Goal: Task Accomplishment & Management: Manage account settings

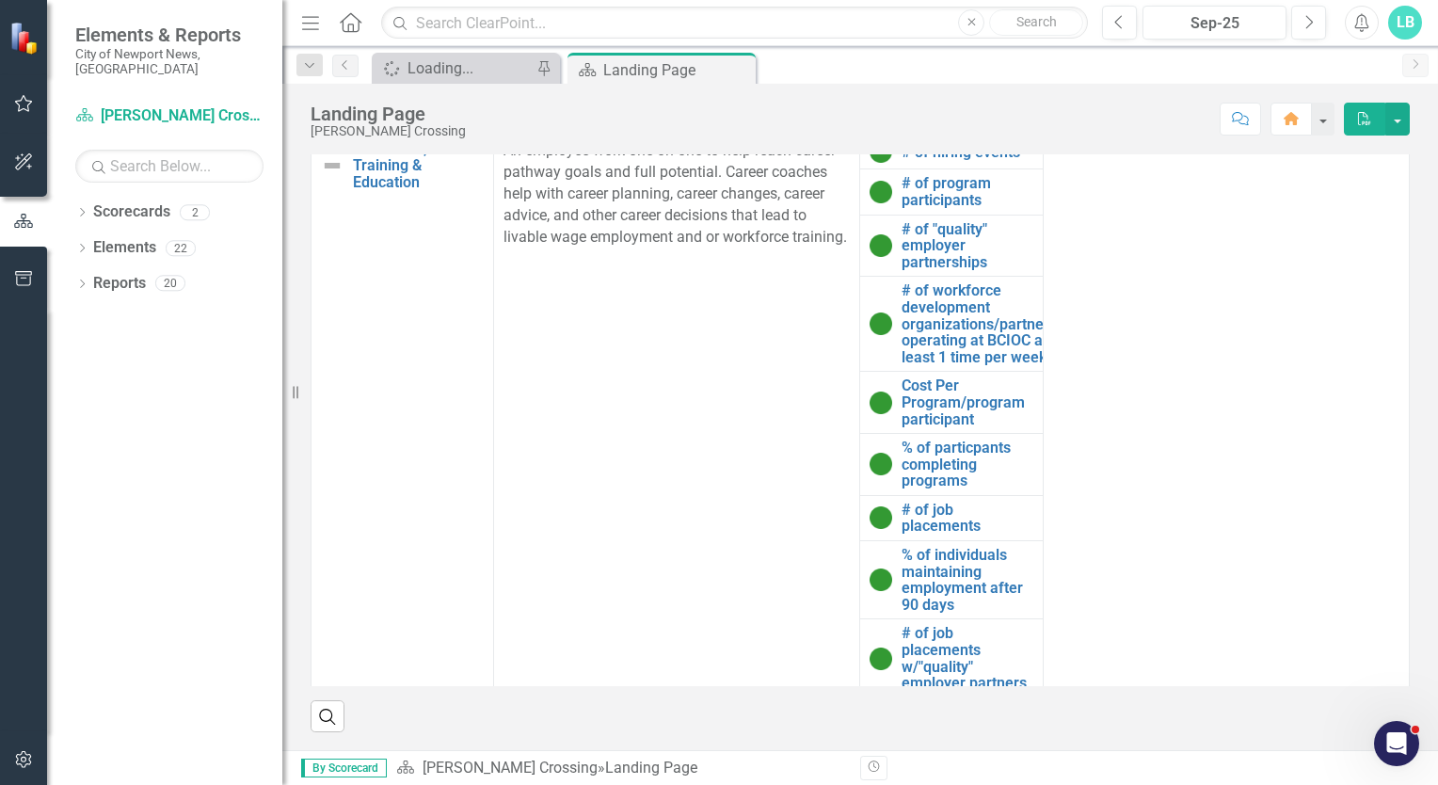
scroll to position [9, 0]
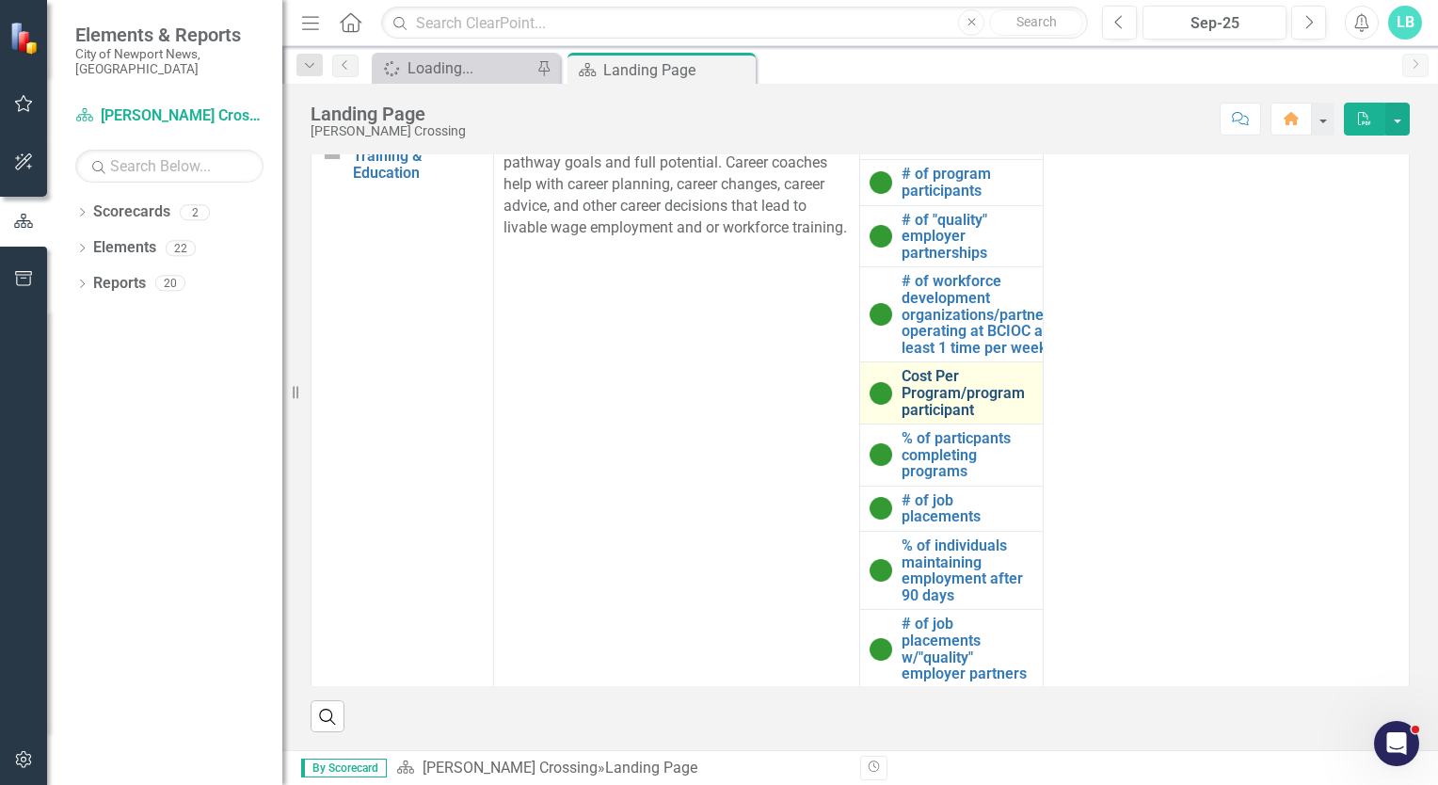
click at [943, 387] on link "Cost Per Program/program participant" at bounding box center [966, 393] width 131 height 50
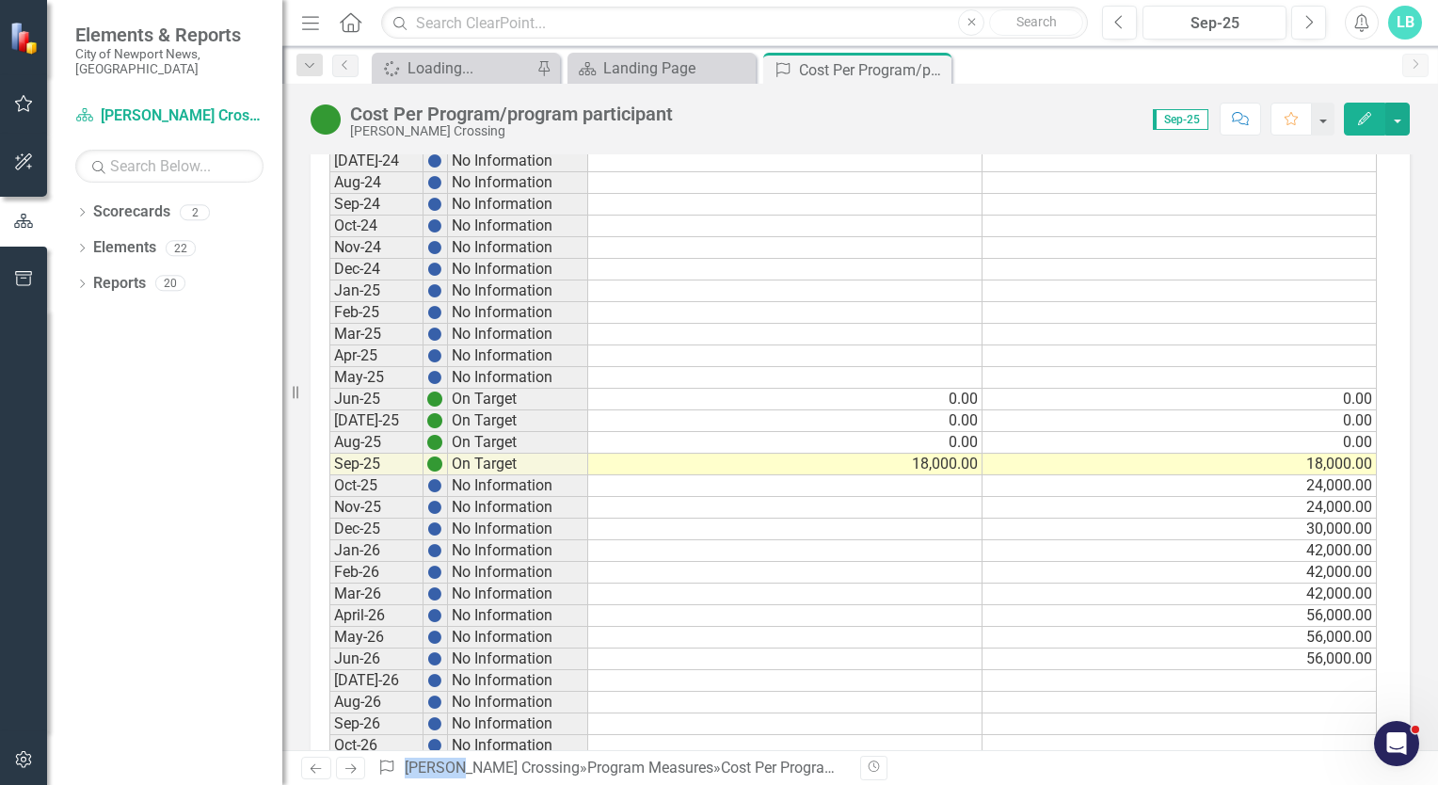
scroll to position [1475, 0]
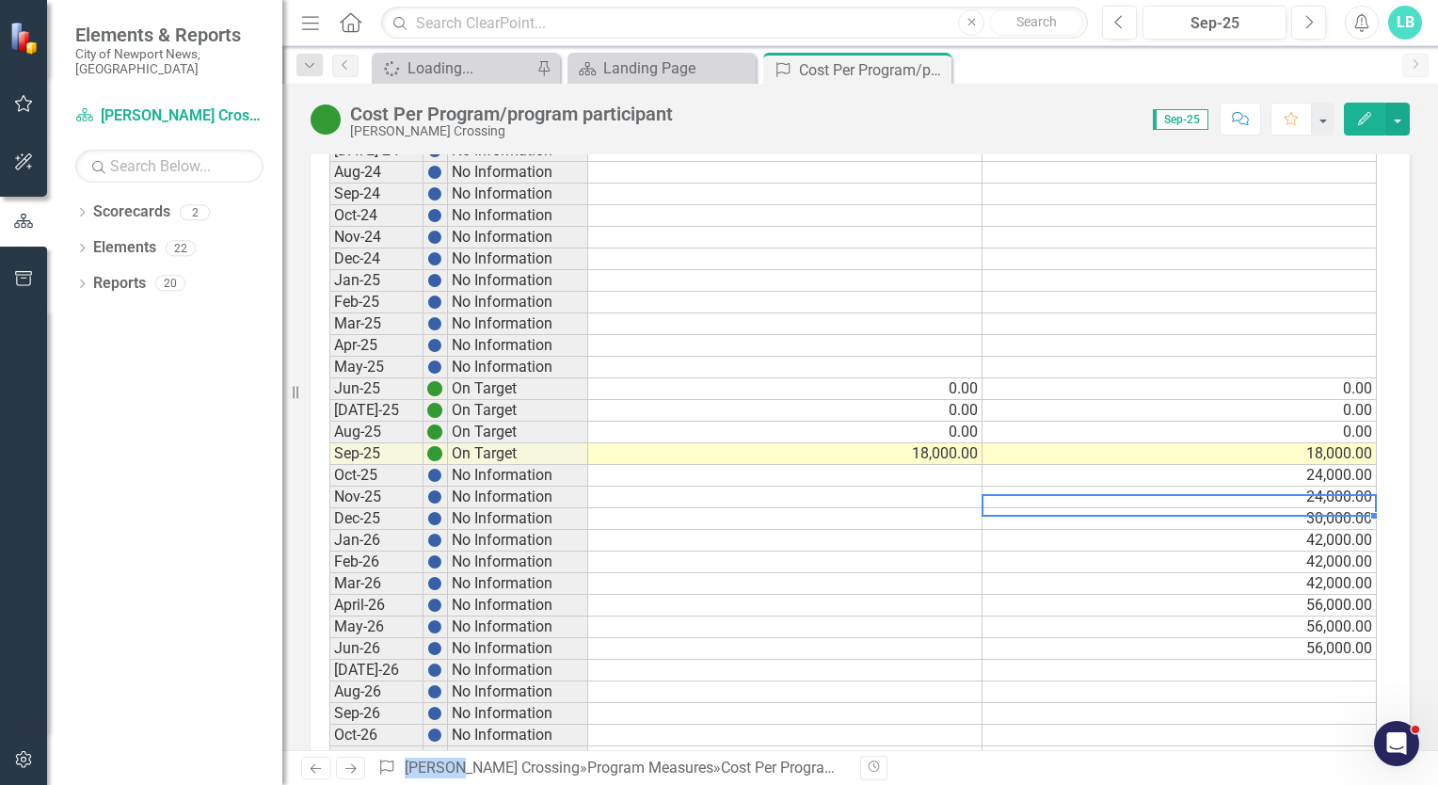
click at [1331, 508] on td "30,000.00" at bounding box center [1179, 519] width 394 height 22
click at [1328, 486] on td "24,000.00" at bounding box center [1179, 497] width 394 height 22
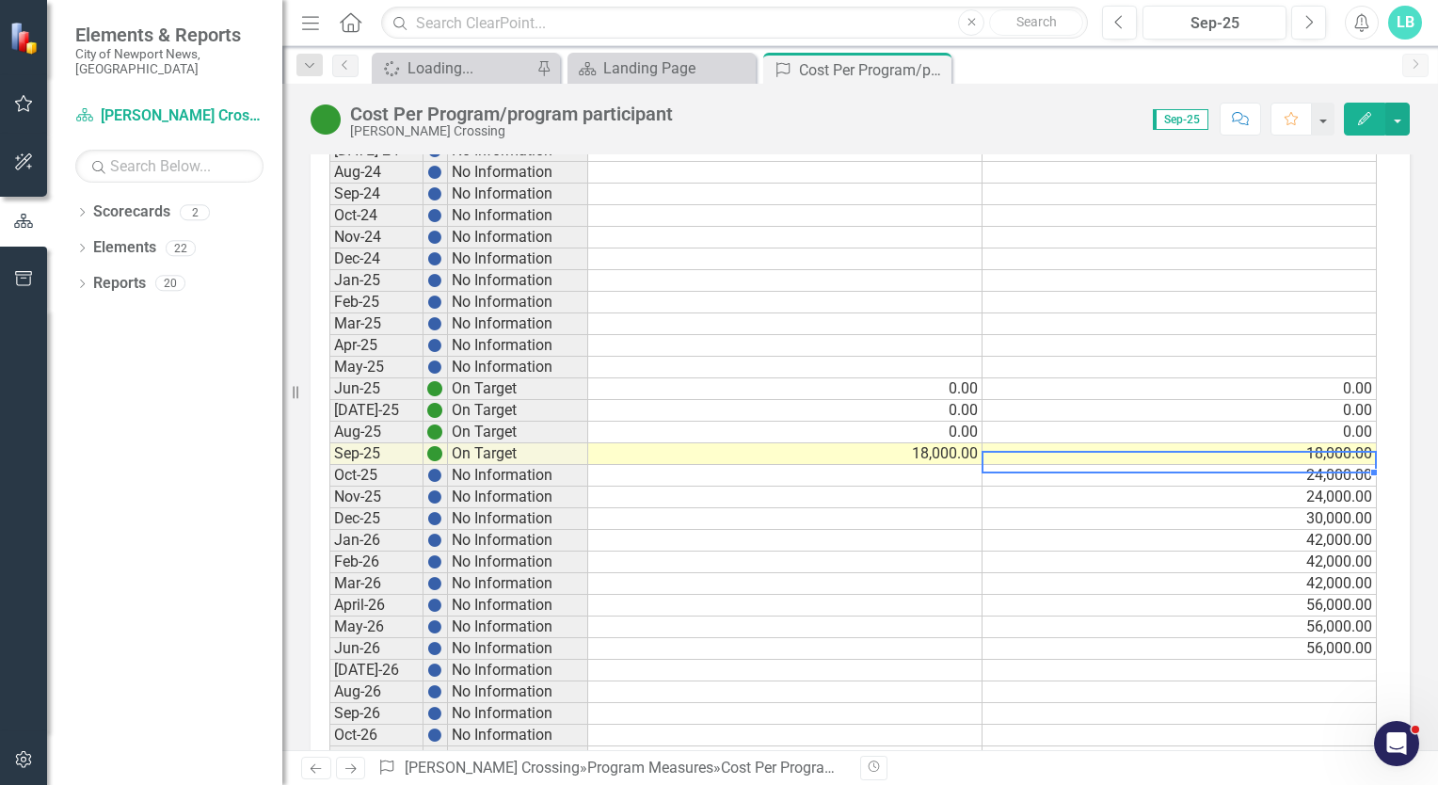
click at [1328, 465] on td "24,000.00" at bounding box center [1179, 476] width 394 height 22
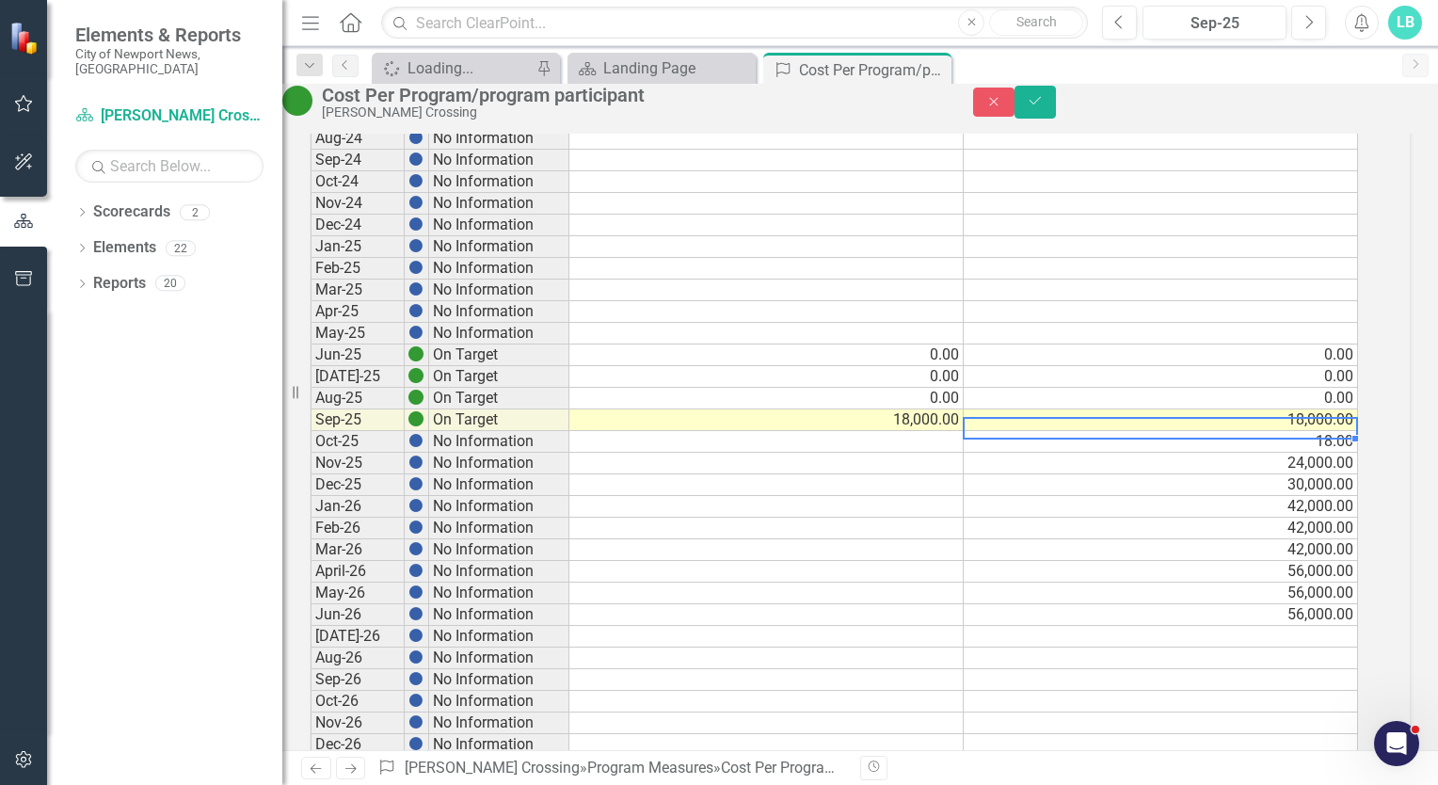
click at [1348, 453] on td "18.00" at bounding box center [1161, 442] width 394 height 22
click at [1347, 474] on td "24,000.00" at bounding box center [1161, 464] width 394 height 22
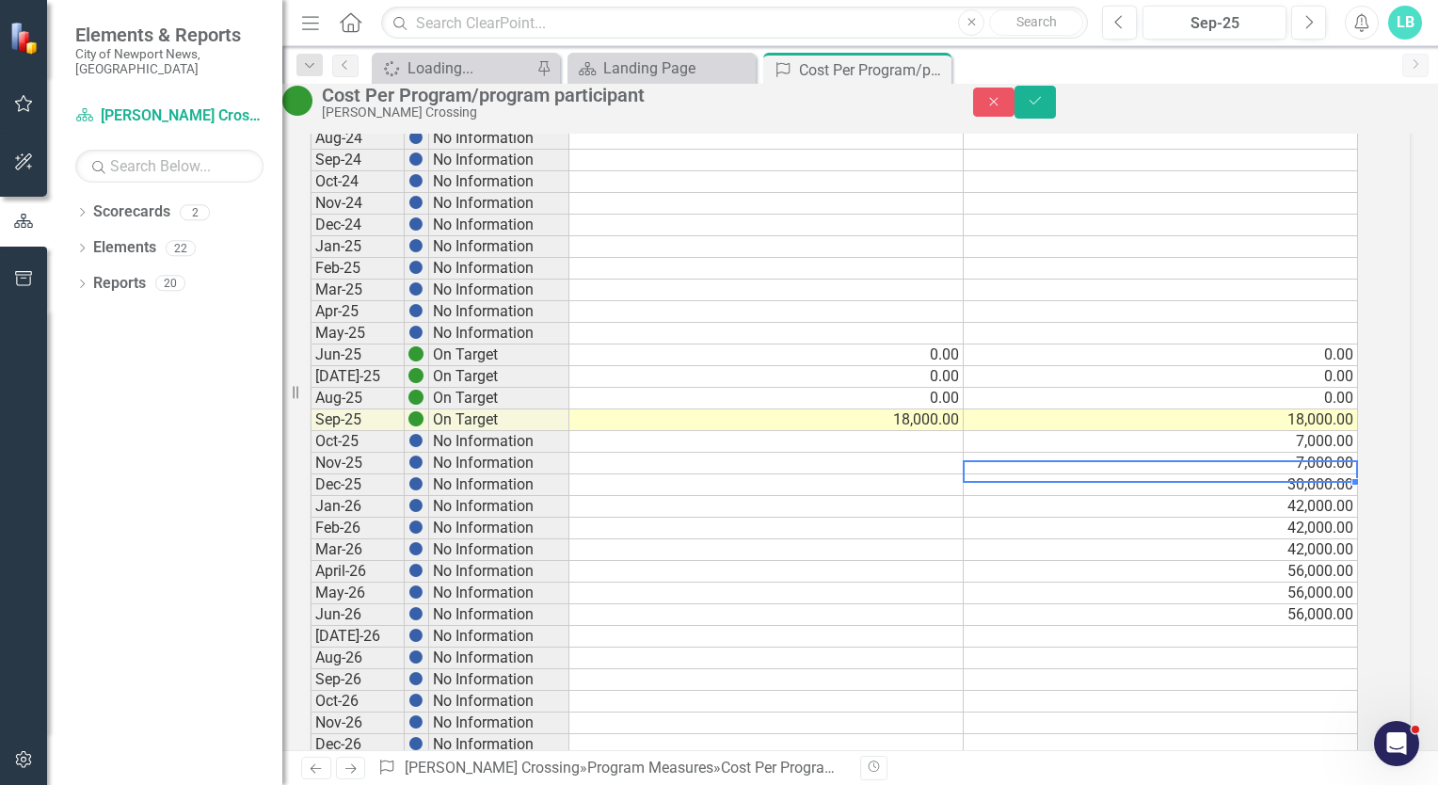
click at [1321, 496] on td "30,000.00" at bounding box center [1161, 485] width 394 height 22
type textarea "0"
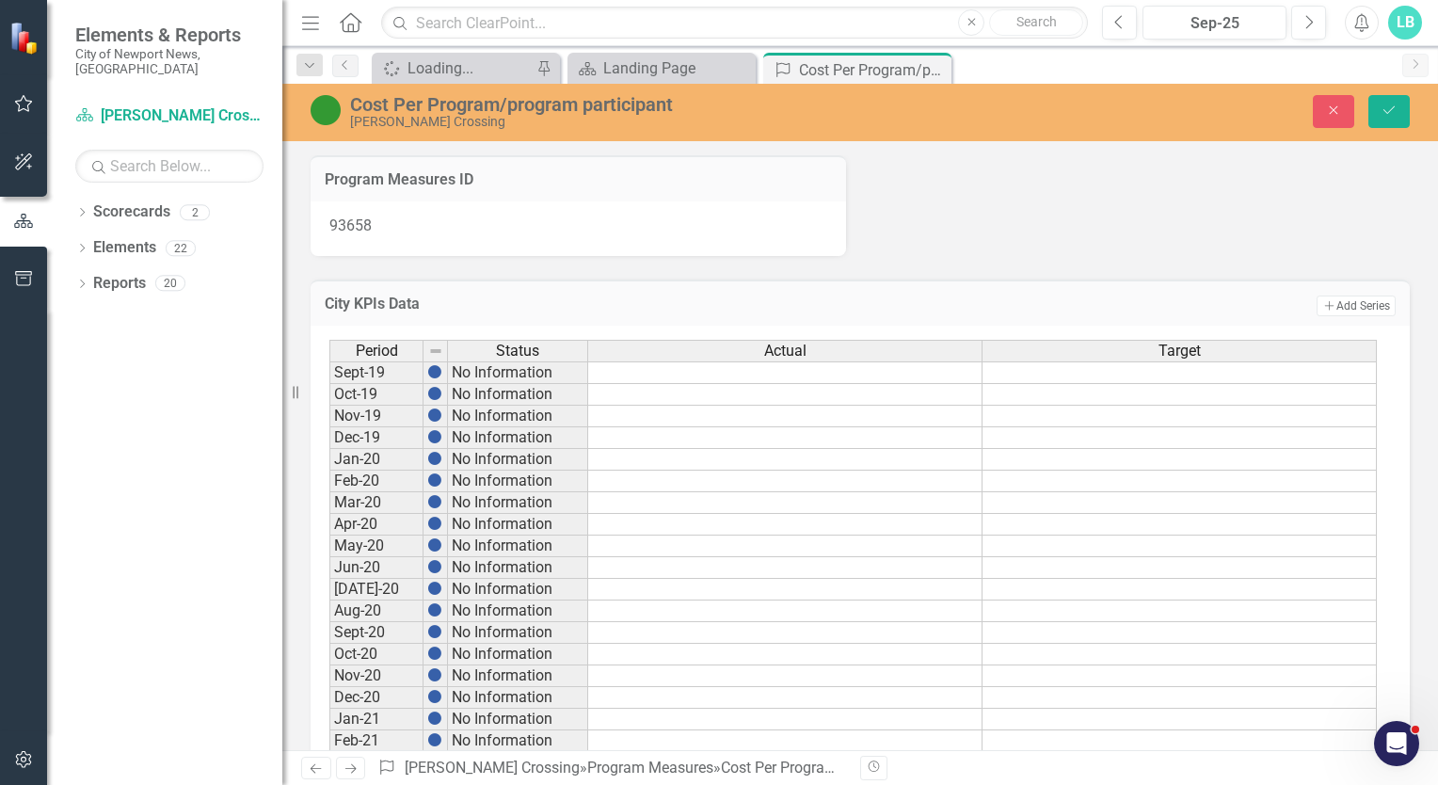
scroll to position [1475, 0]
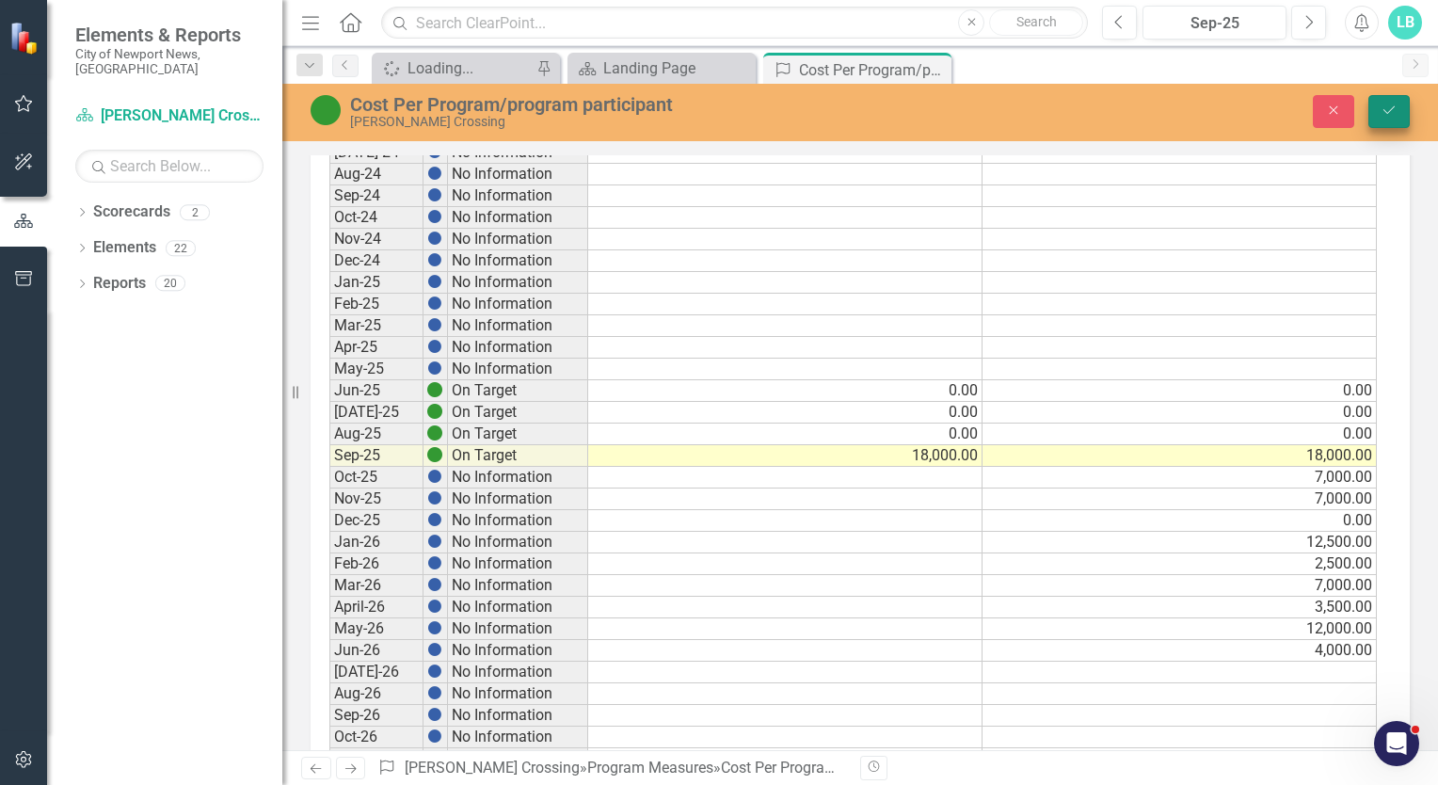
type textarea "3500"
click at [1394, 98] on button "Save" at bounding box center [1388, 111] width 41 height 33
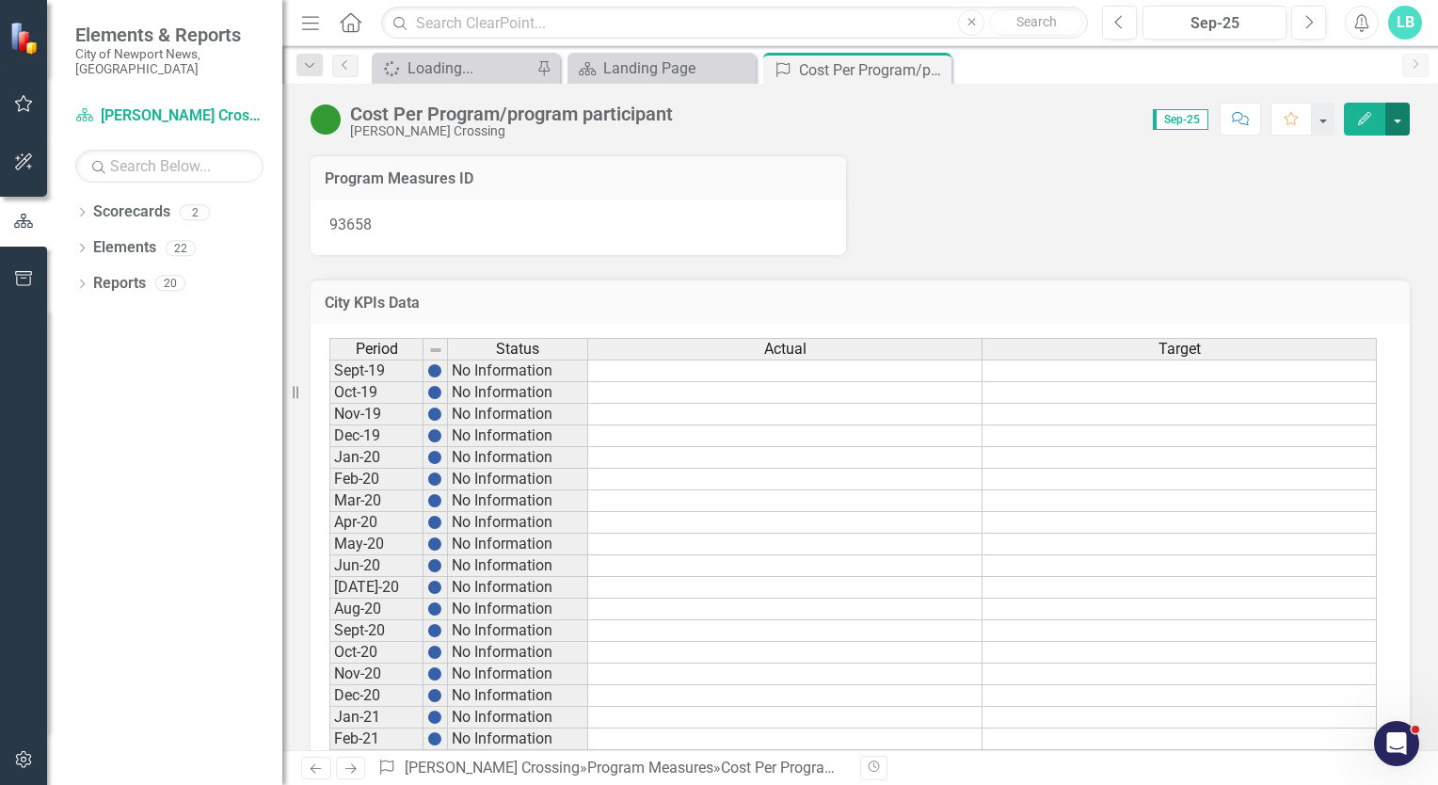
click at [1397, 119] on button "button" at bounding box center [1397, 119] width 24 height 33
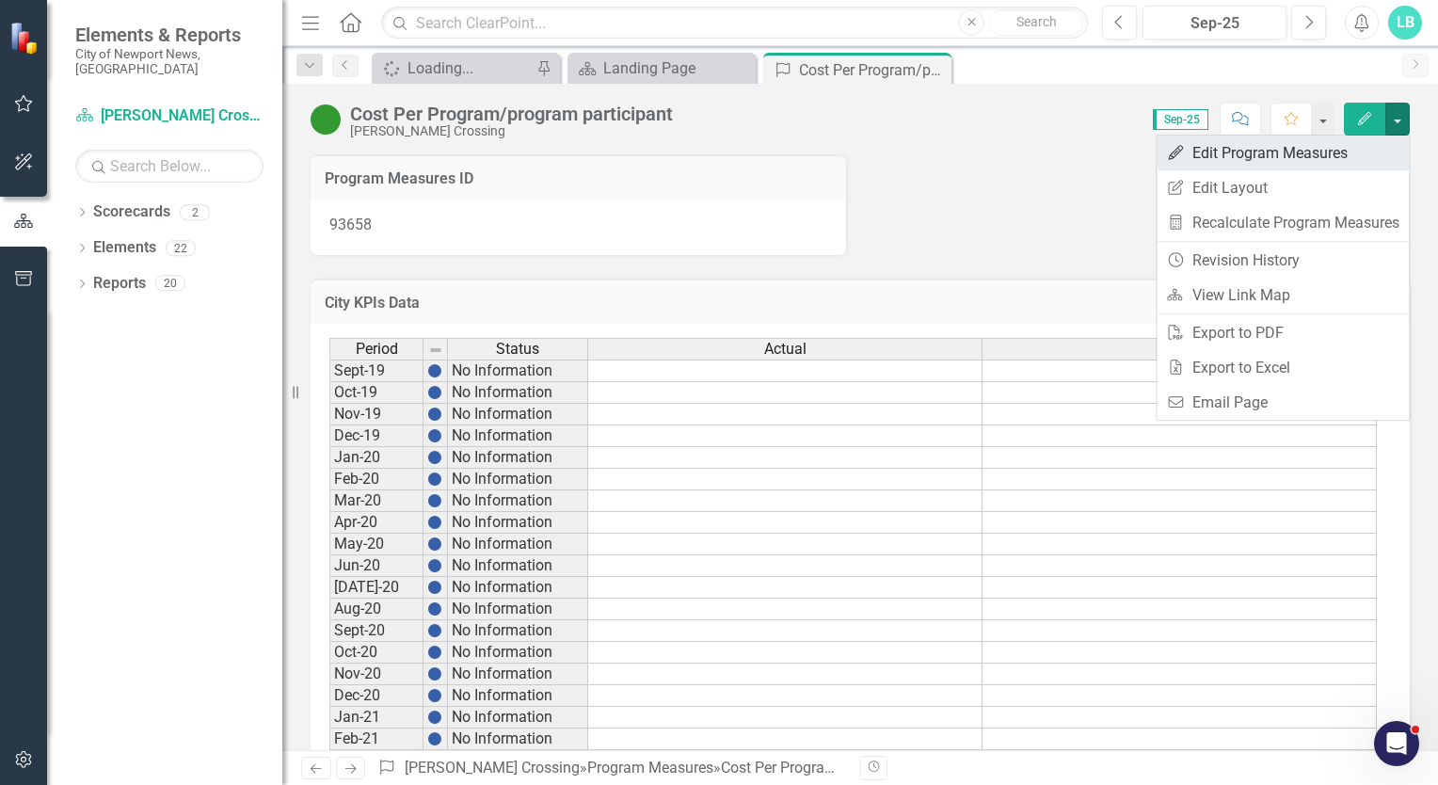
click at [1293, 152] on link "Edit Edit Program Measures" at bounding box center [1282, 153] width 252 height 35
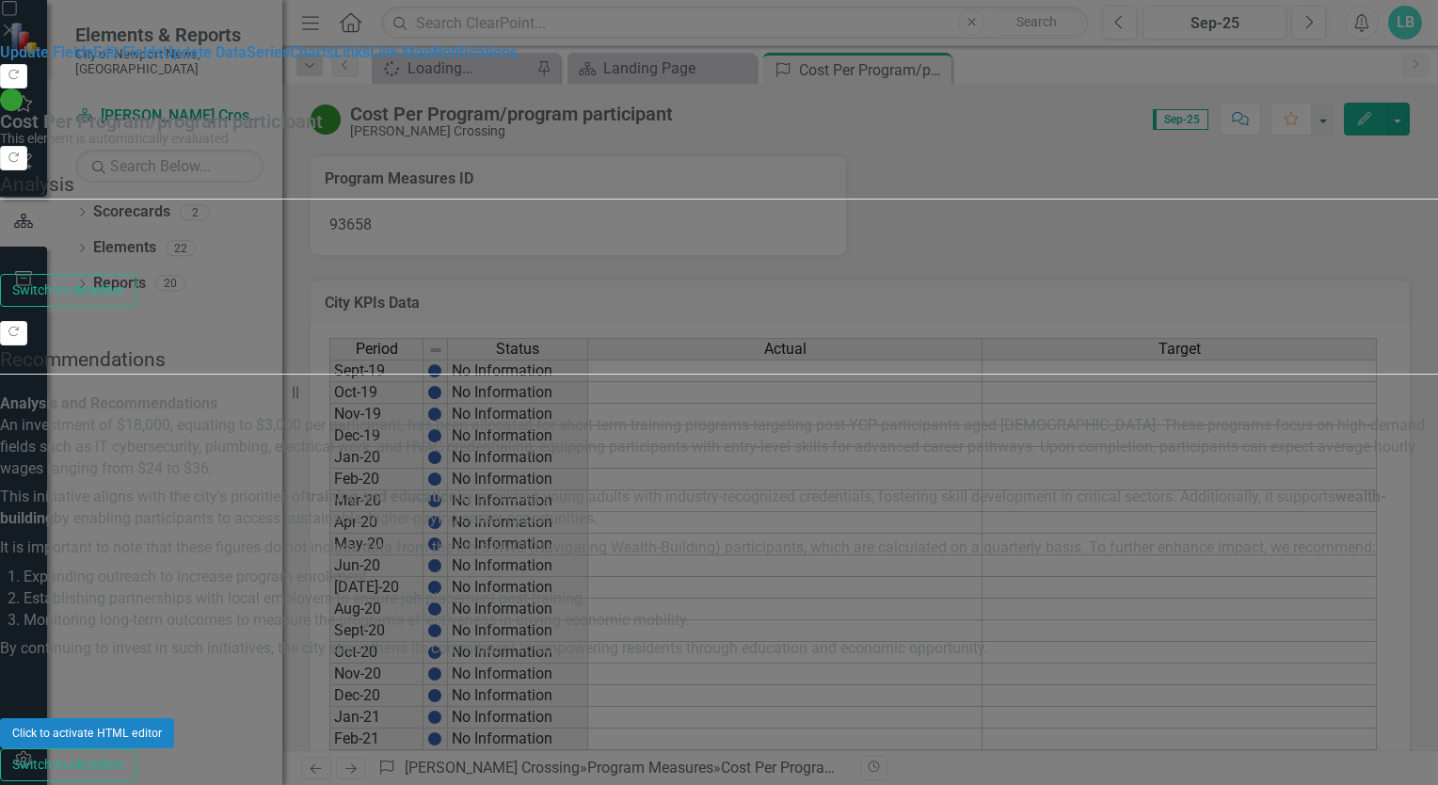
type textarea "<p><strong>Analysis and Recommendations</strong><br>An investment of $18,000, e…"
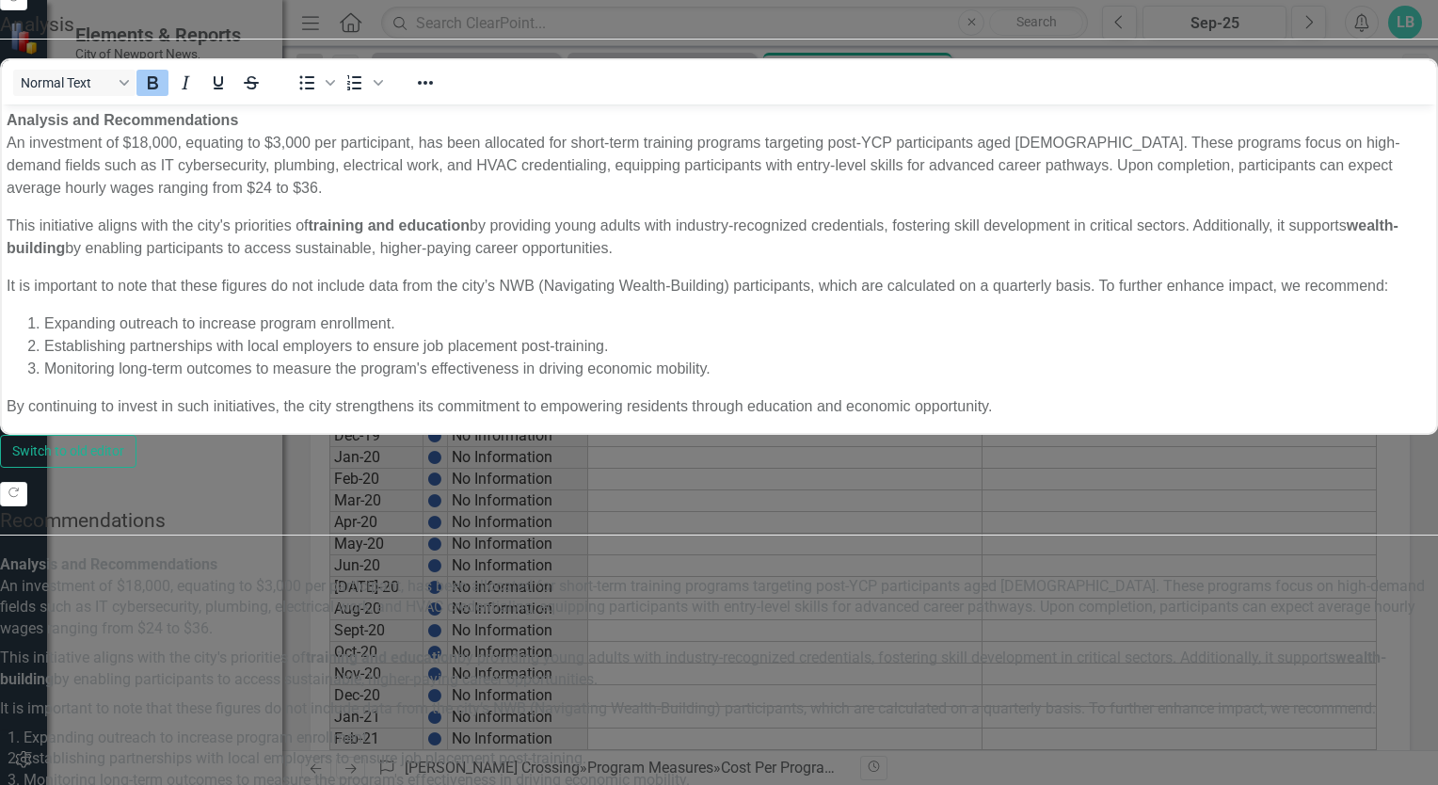
scroll to position [0, 0]
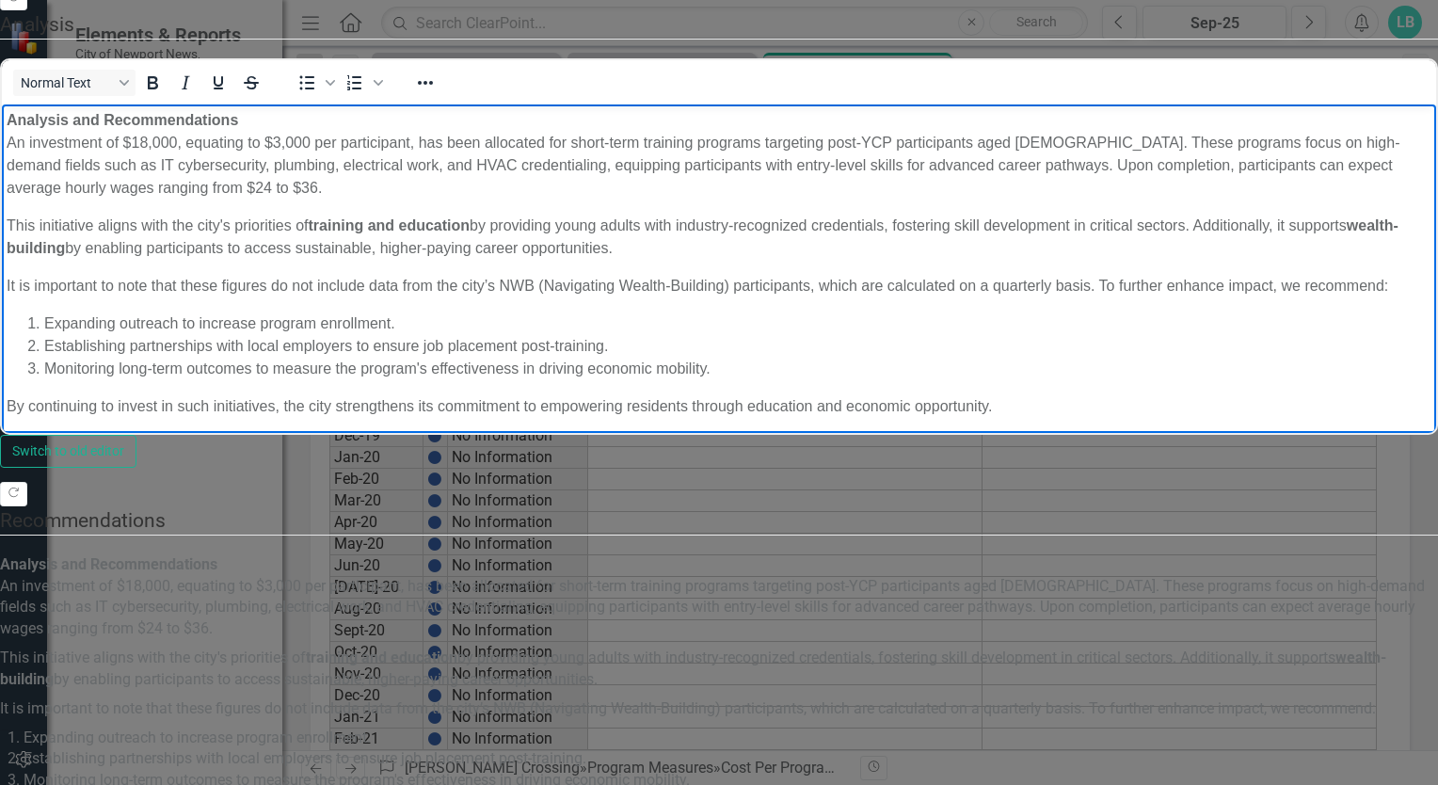
click at [340, 199] on p "Analysis and Recommendations An investment of $18,000, equating to $3,000 per p…" at bounding box center [719, 153] width 1425 height 90
click at [316, 199] on p "Analysis and Recommendations An investment of $18,000, equating to $3,000 per p…" at bounding box center [719, 153] width 1425 height 90
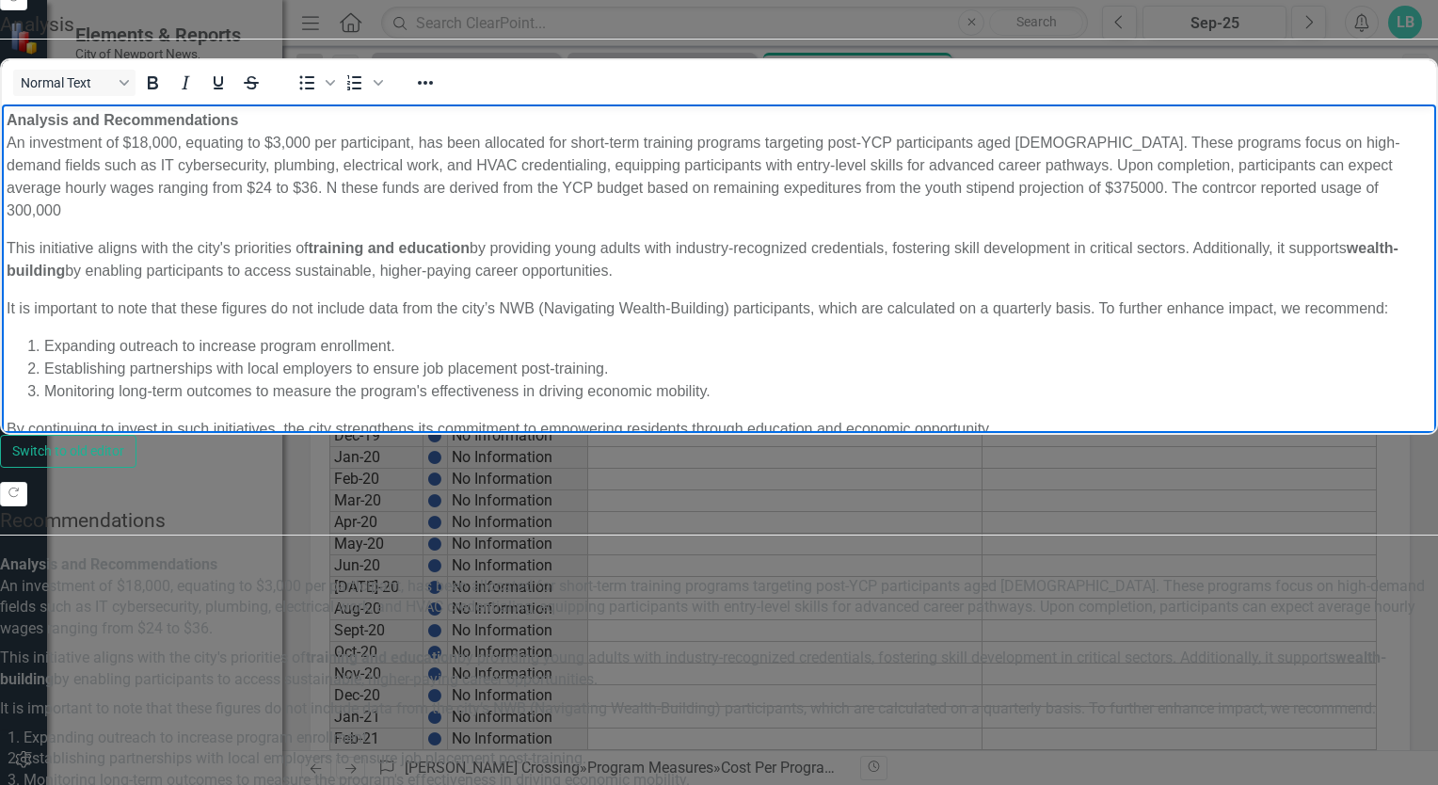
click at [217, 221] on p "Analysis and Recommendations An investment of $18,000, equating to $3,000 per p…" at bounding box center [719, 164] width 1425 height 113
click at [469, 221] on p "Analysis and Recommendations An investment of $18,000, equating to $3,000 per p…" at bounding box center [719, 164] width 1425 height 113
click at [557, 221] on p "Analysis and Recommendations An investment of $18,000, equating to $3,000 per p…" at bounding box center [719, 164] width 1425 height 113
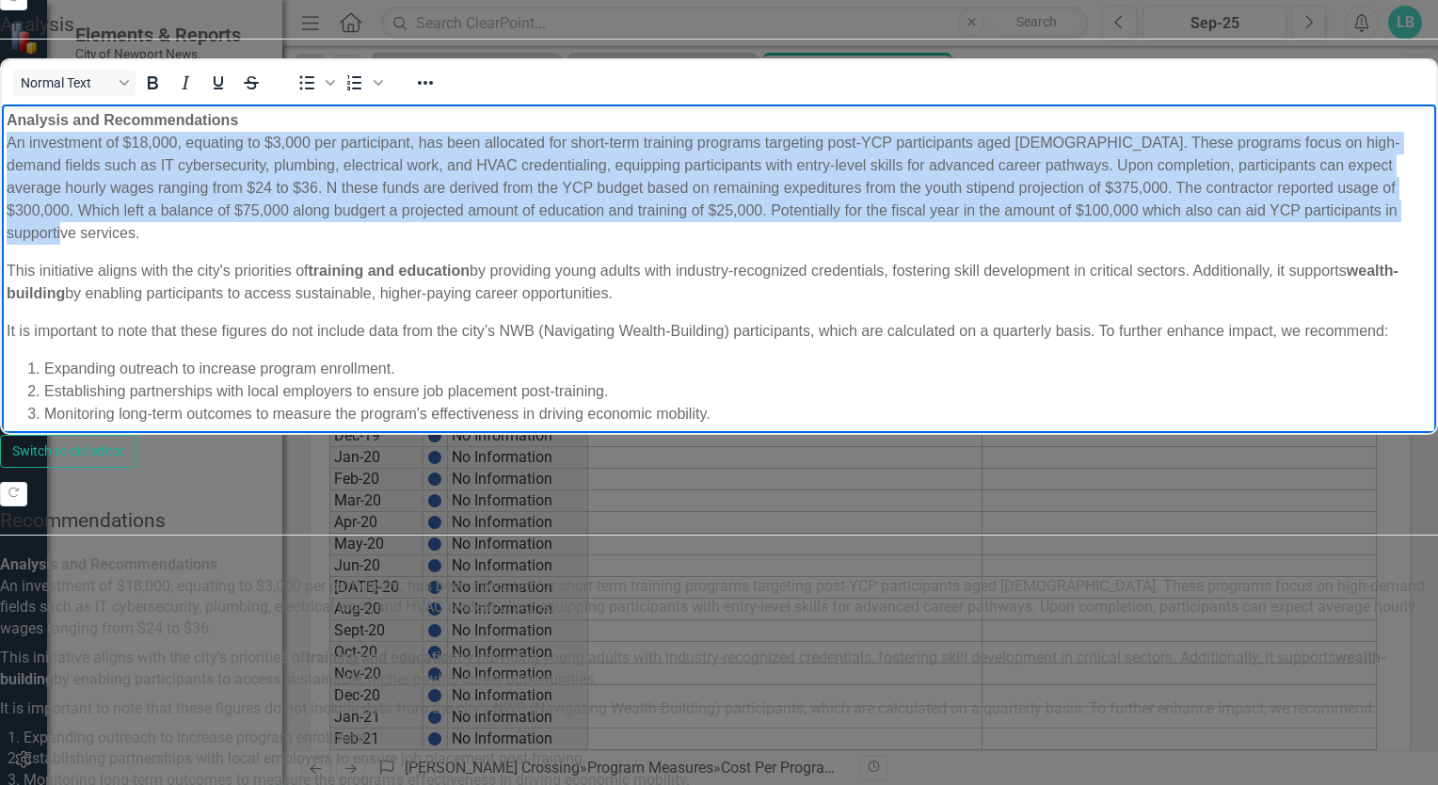
drag, startPoint x: 8, startPoint y: 138, endPoint x: 280, endPoint y: 278, distance: 306.4
click at [280, 244] on p "Analysis and Recommendations An investment of $18,000, equating to $3,000 per p…" at bounding box center [719, 176] width 1425 height 136
copy p "An investment of $18,000, equating to $3,000 per participant, has been allocate…"
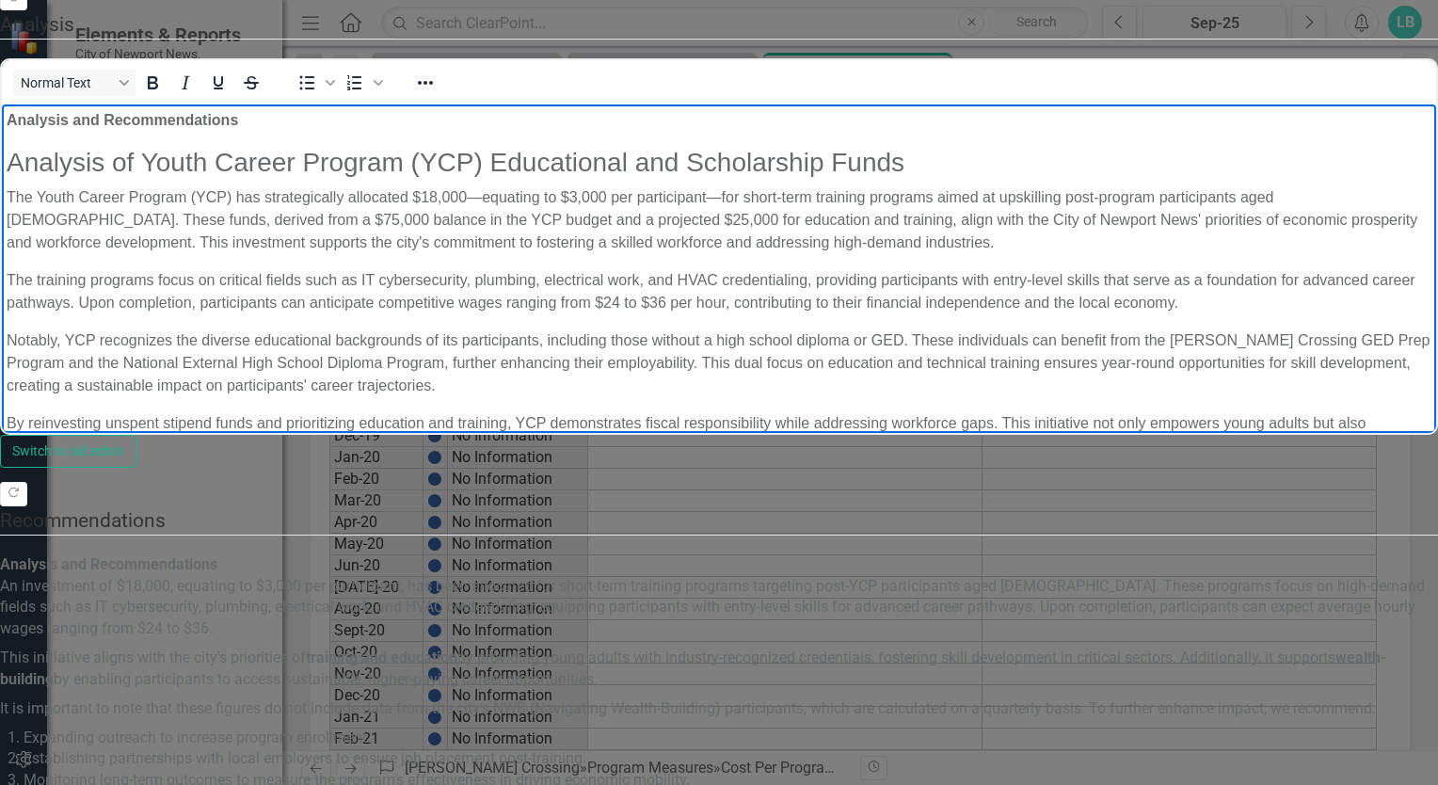
scroll to position [110, 0]
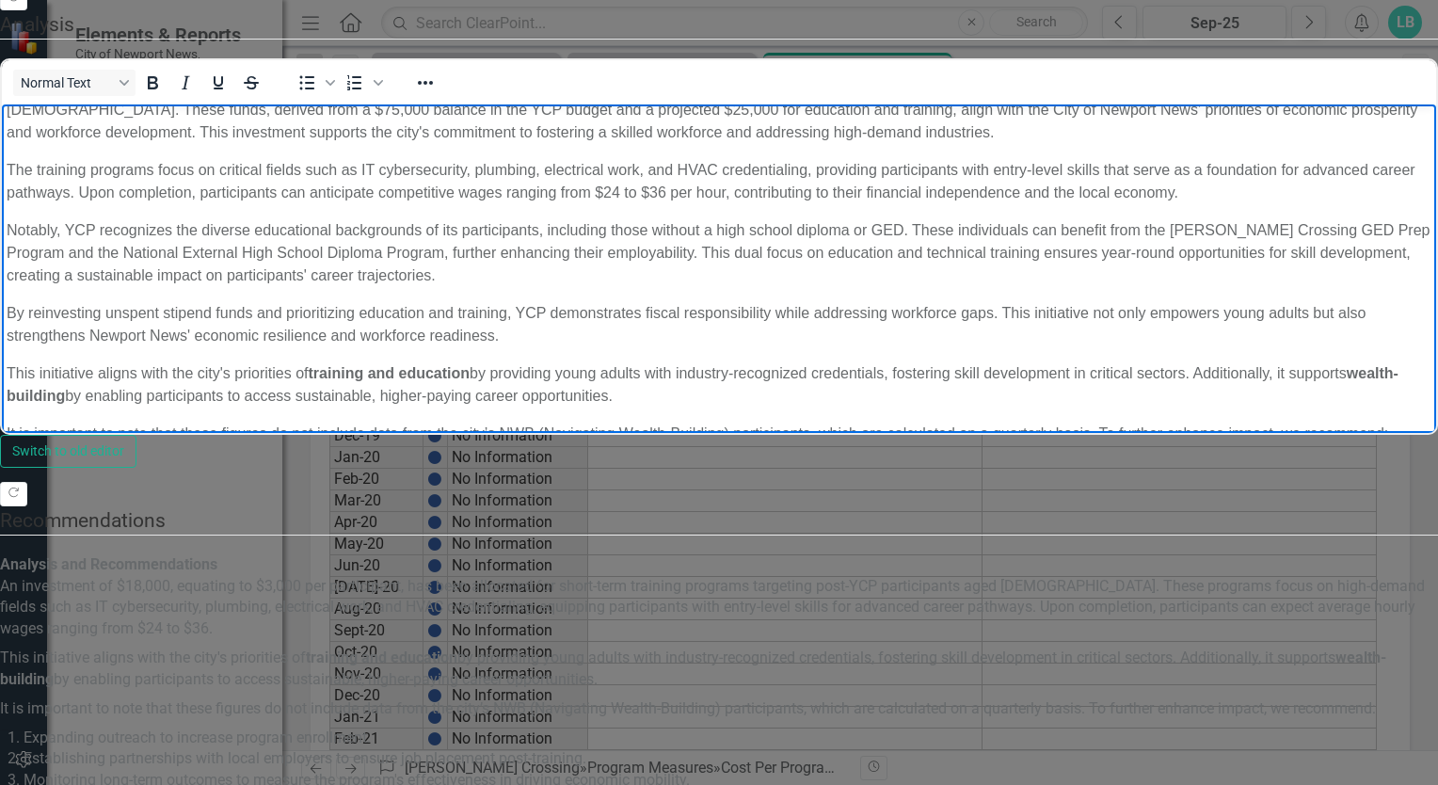
click at [886, 286] on p "Notably, YCP recognizes the diverse educational backgrounds of its participants…" at bounding box center [719, 252] width 1425 height 68
click at [247, 286] on p "Notably, YCP recognizes the diverse educational backgrounds of its participants…" at bounding box center [719, 252] width 1425 height 68
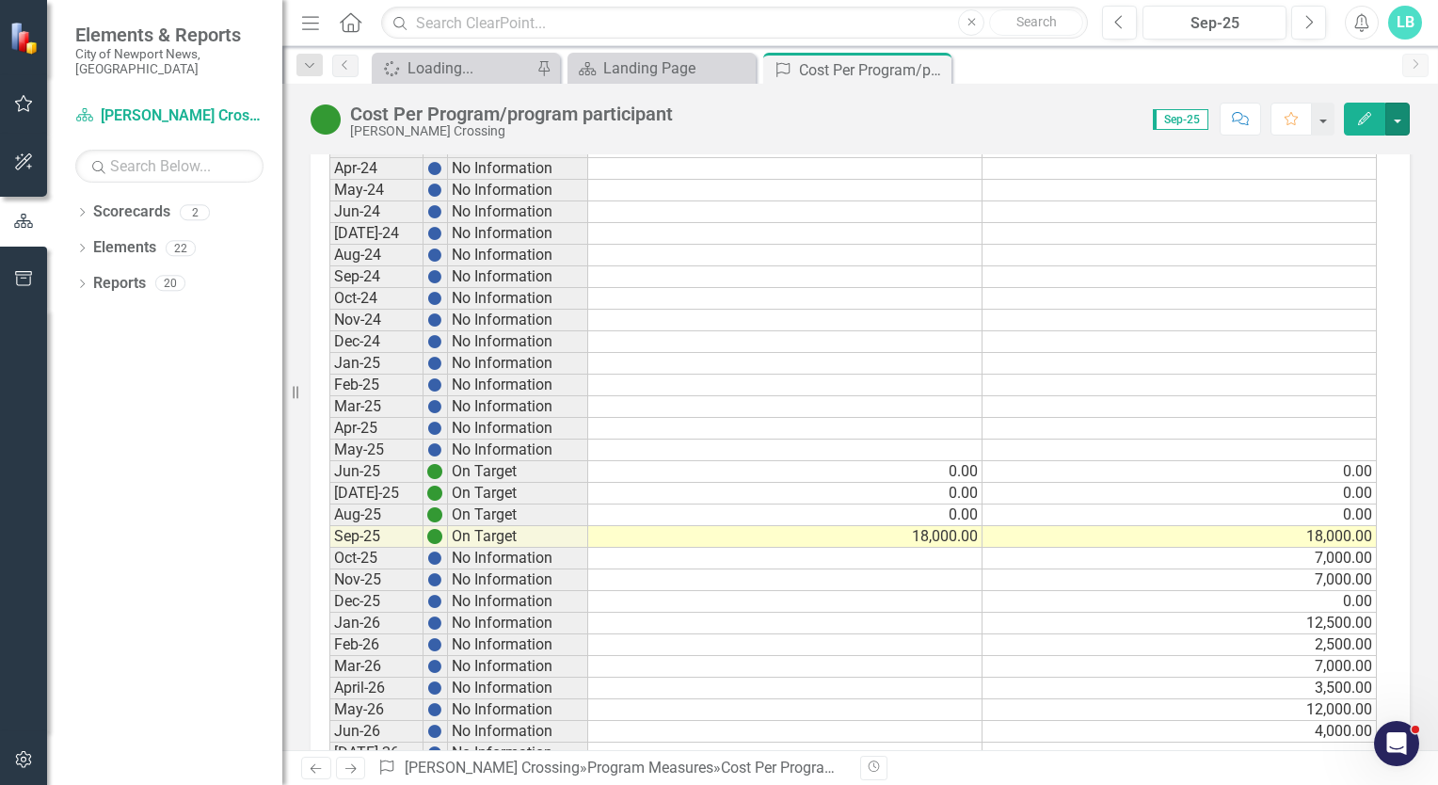
scroll to position [0, 0]
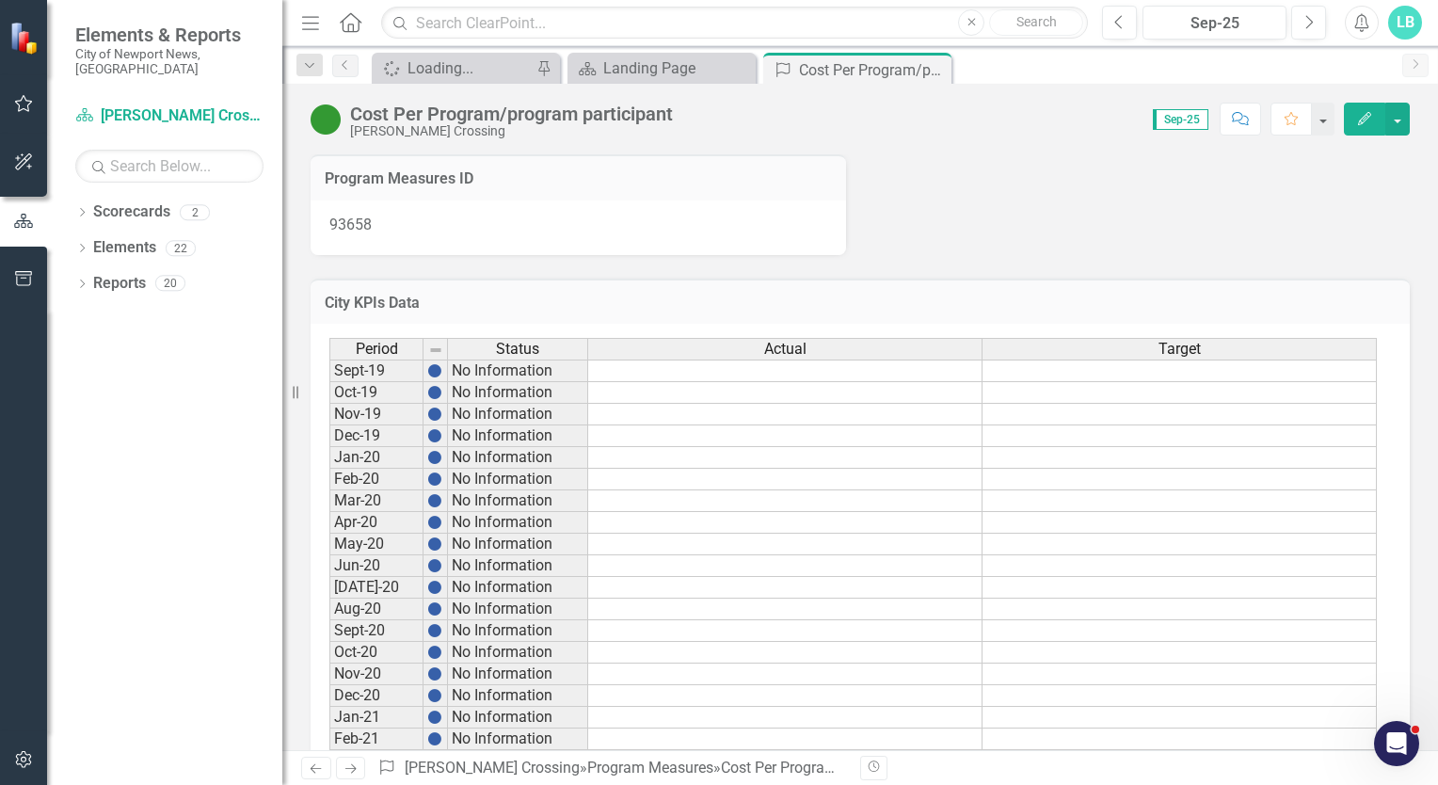
click at [873, 43] on div "Menu Home Search Close Search Previous Sep-25 Next Alerts LB User Edit Profile …" at bounding box center [860, 23] width 1156 height 46
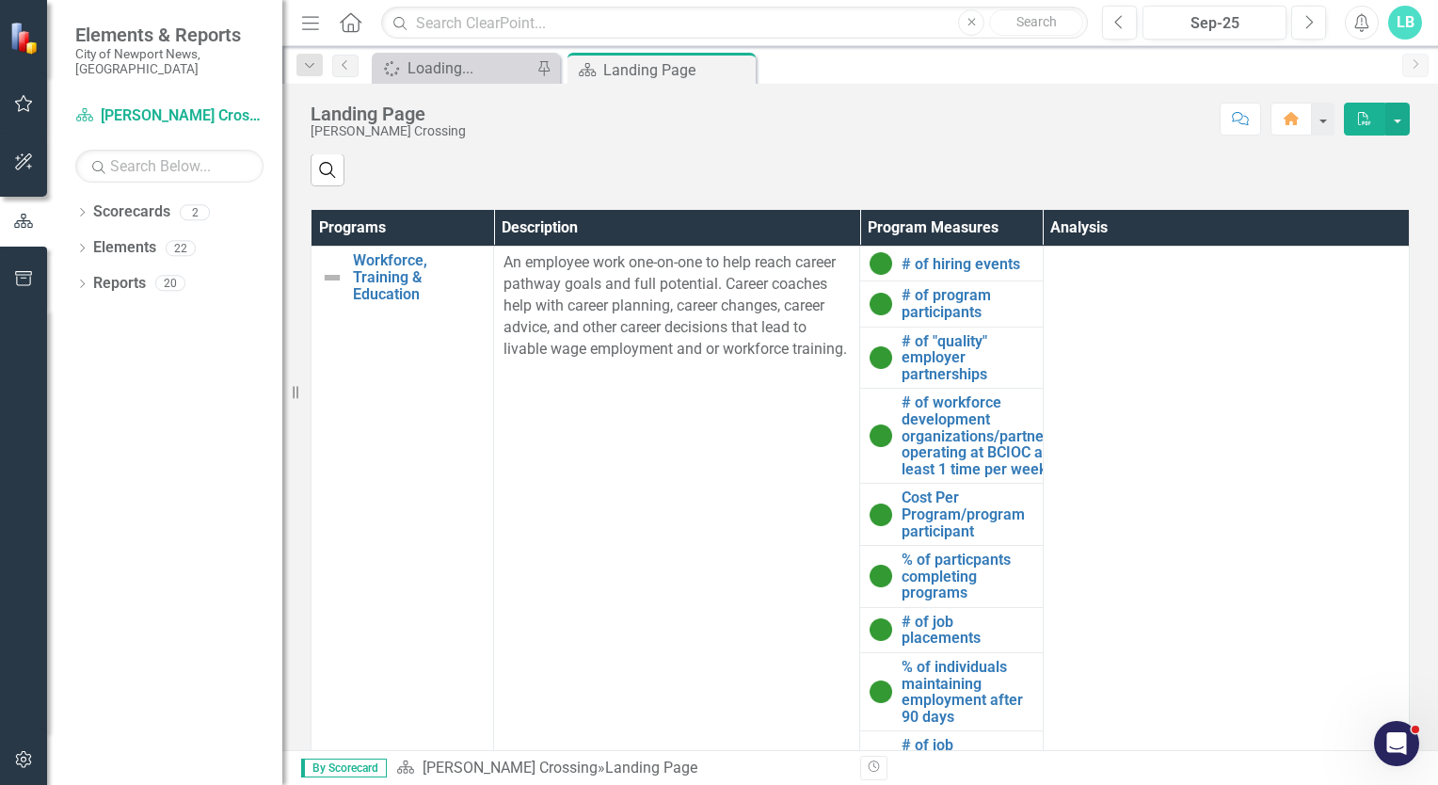
scroll to position [1127, 0]
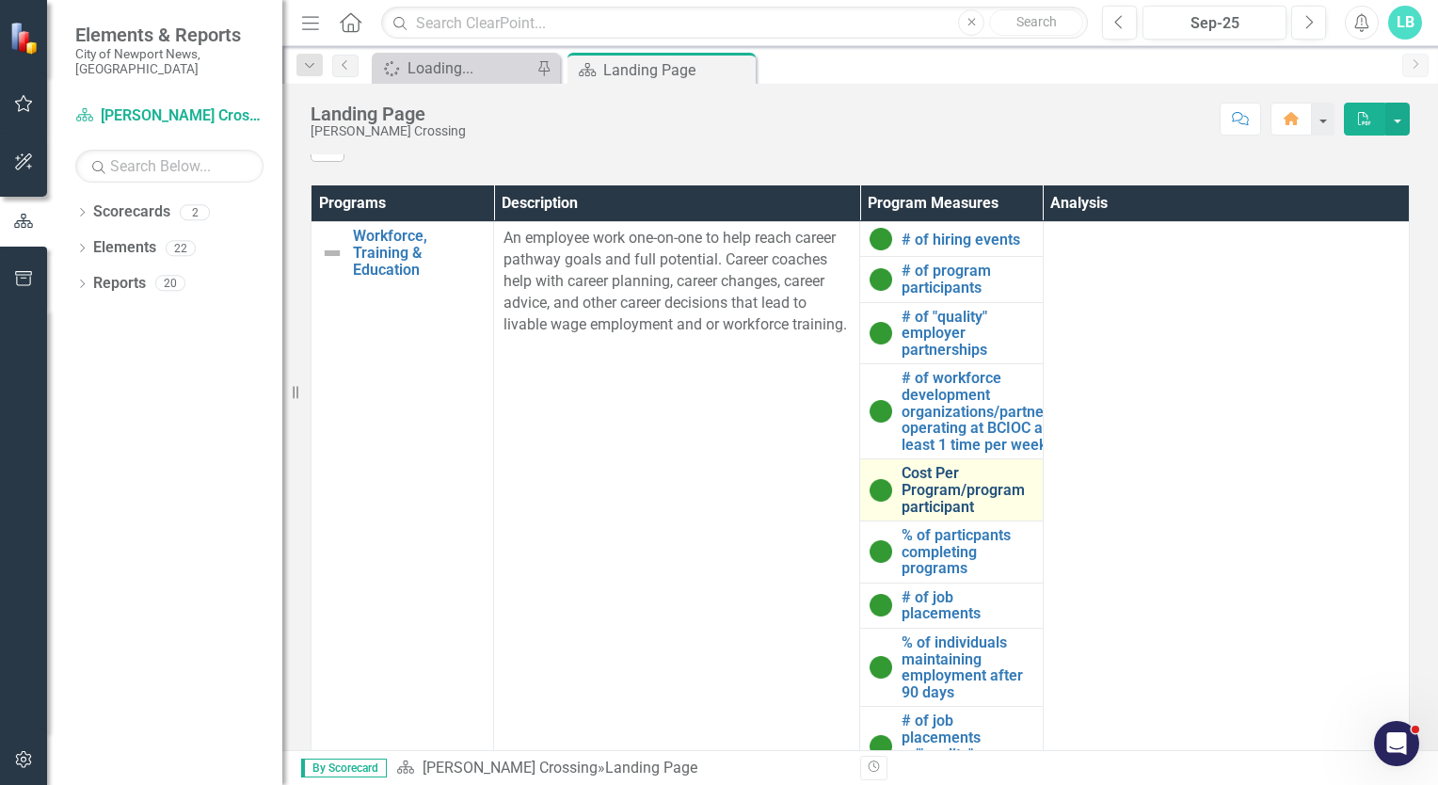
click at [945, 506] on link "Cost Per Program/program participant" at bounding box center [966, 490] width 131 height 50
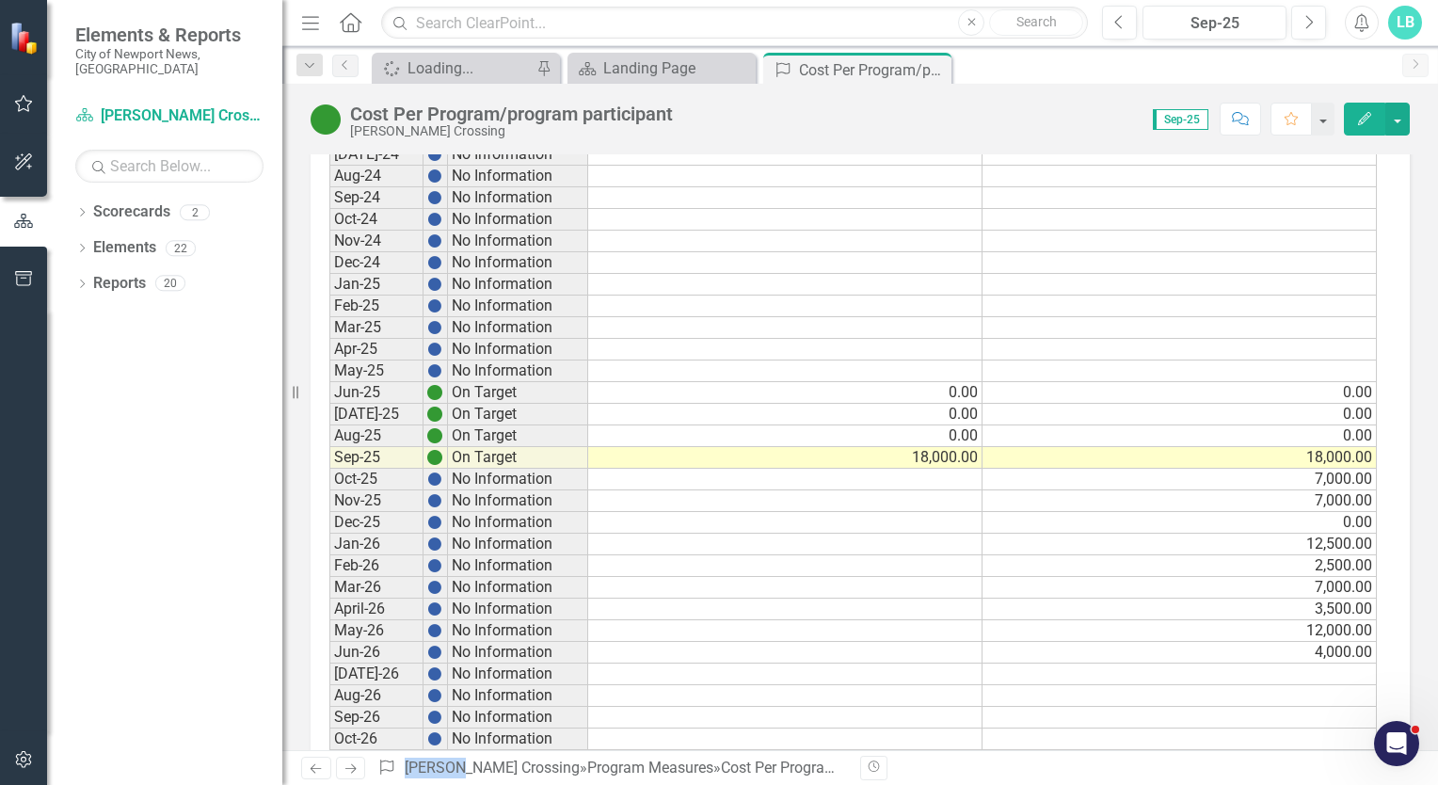
scroll to position [1457, 0]
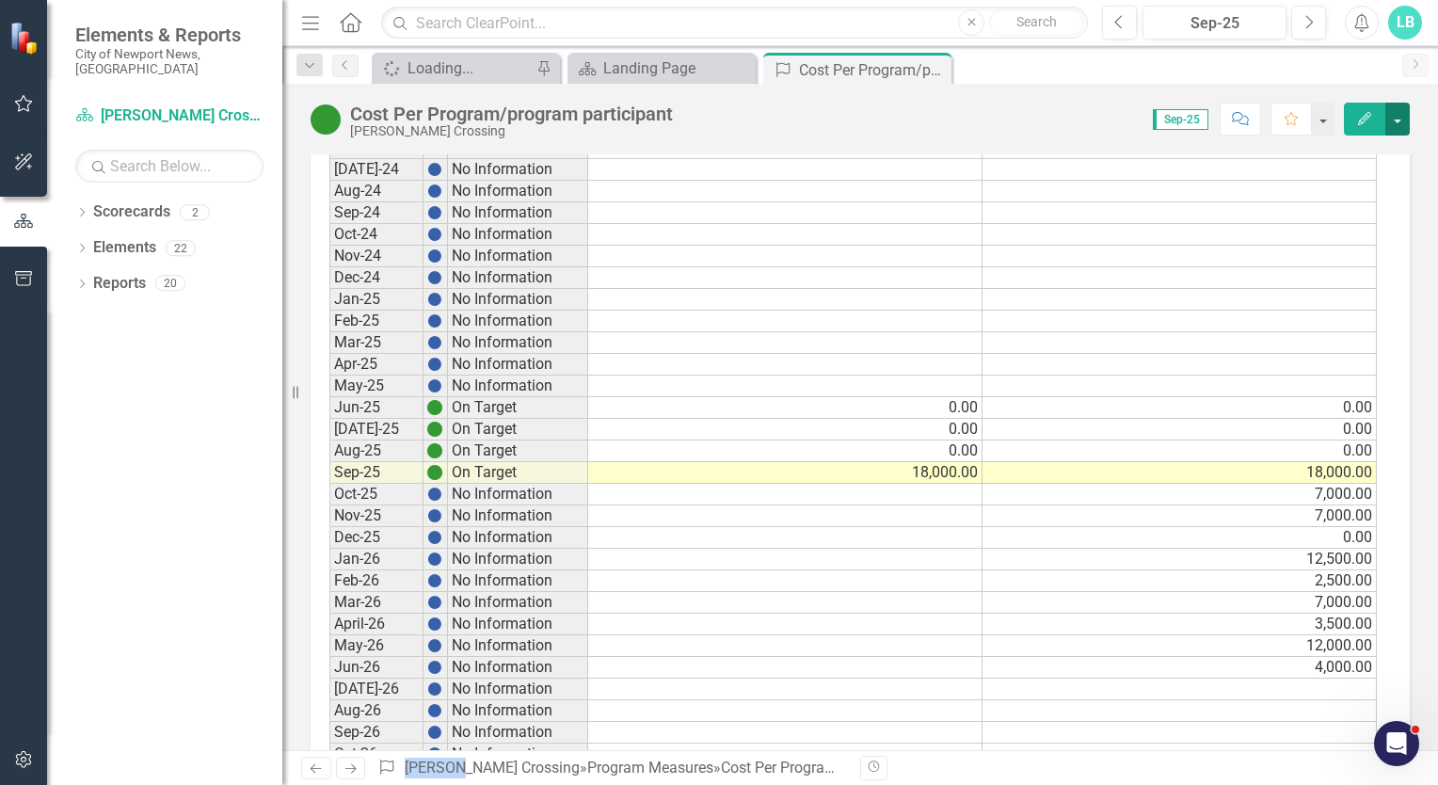
click at [1396, 117] on button "button" at bounding box center [1397, 119] width 24 height 33
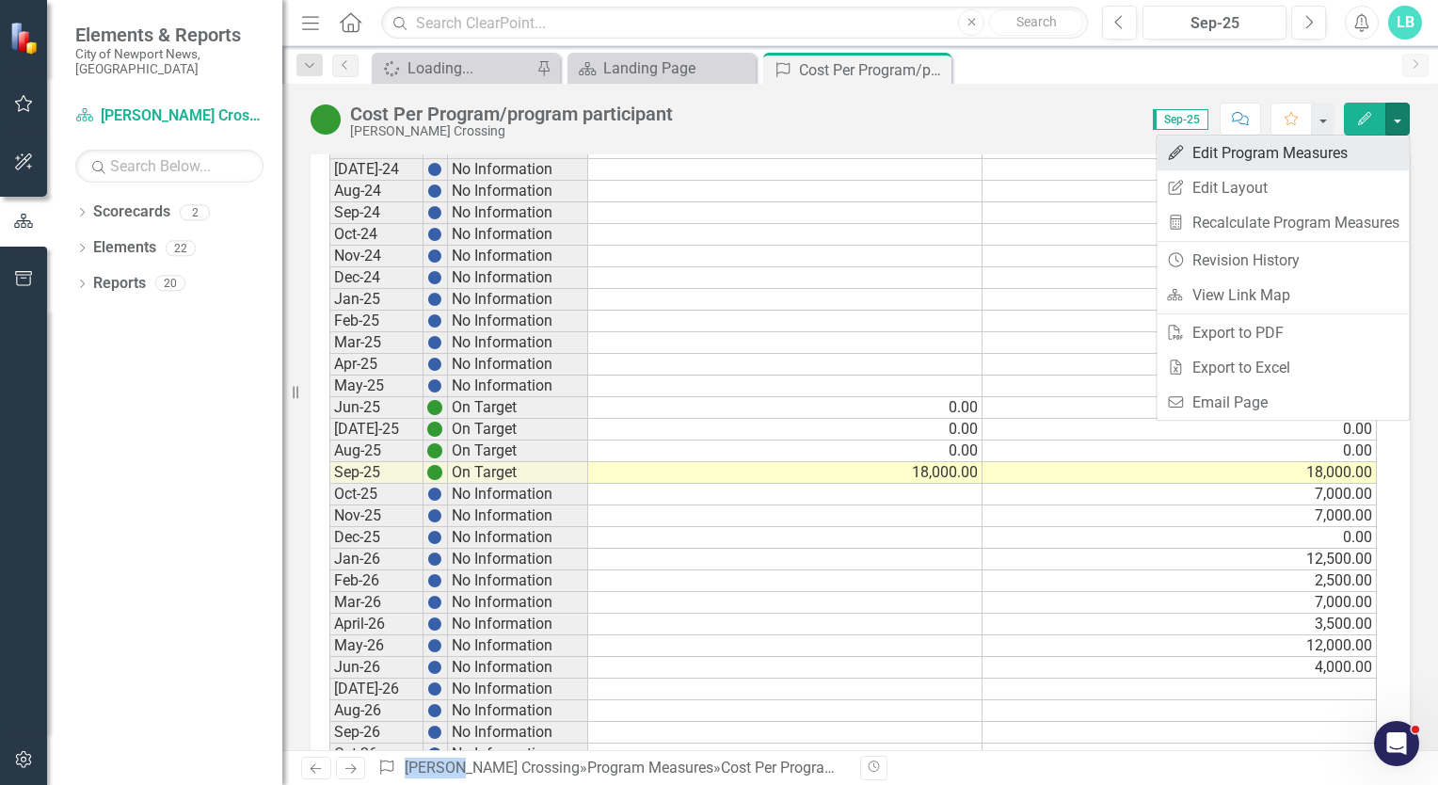
click at [1305, 152] on link "Edit Edit Program Measures" at bounding box center [1282, 153] width 252 height 35
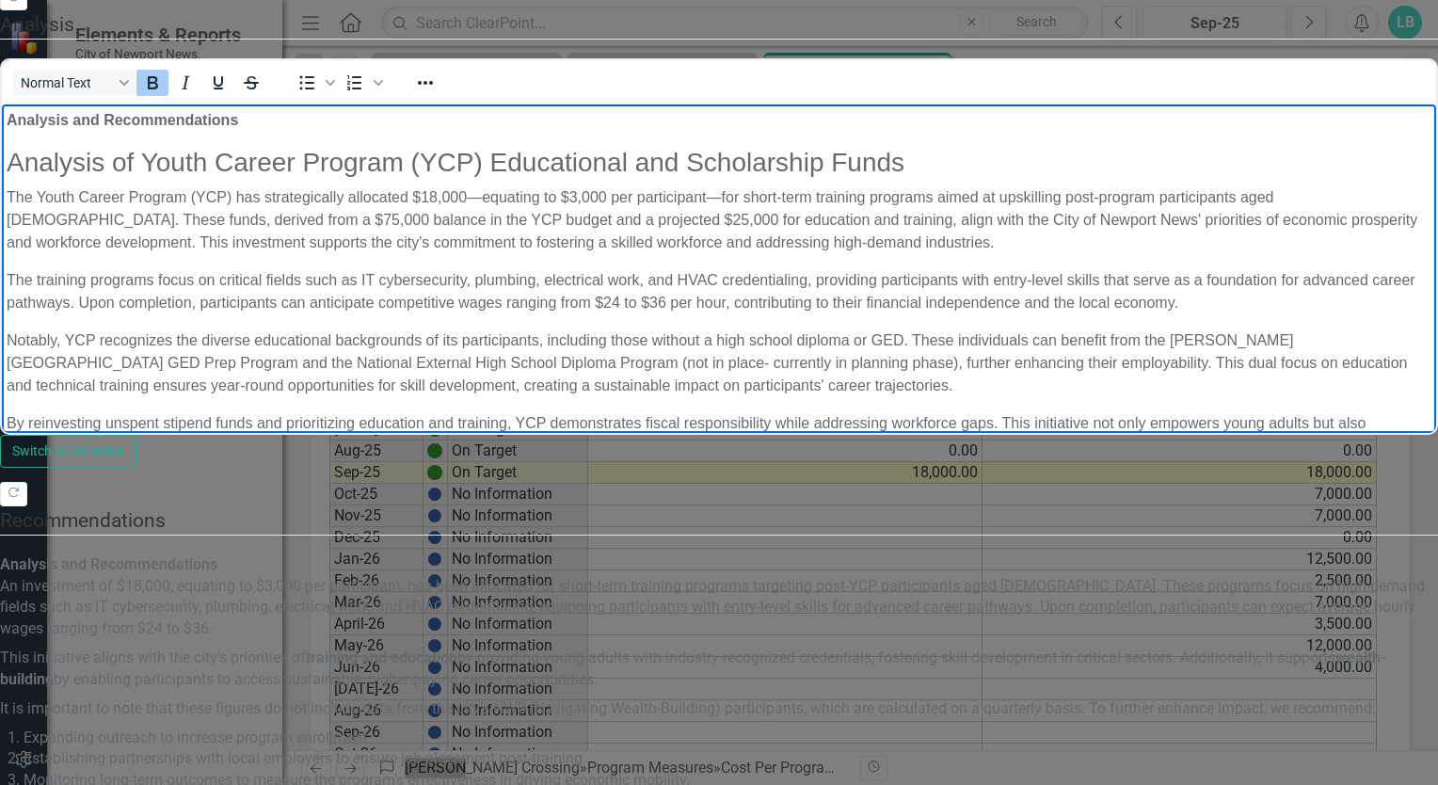
scroll to position [0, 0]
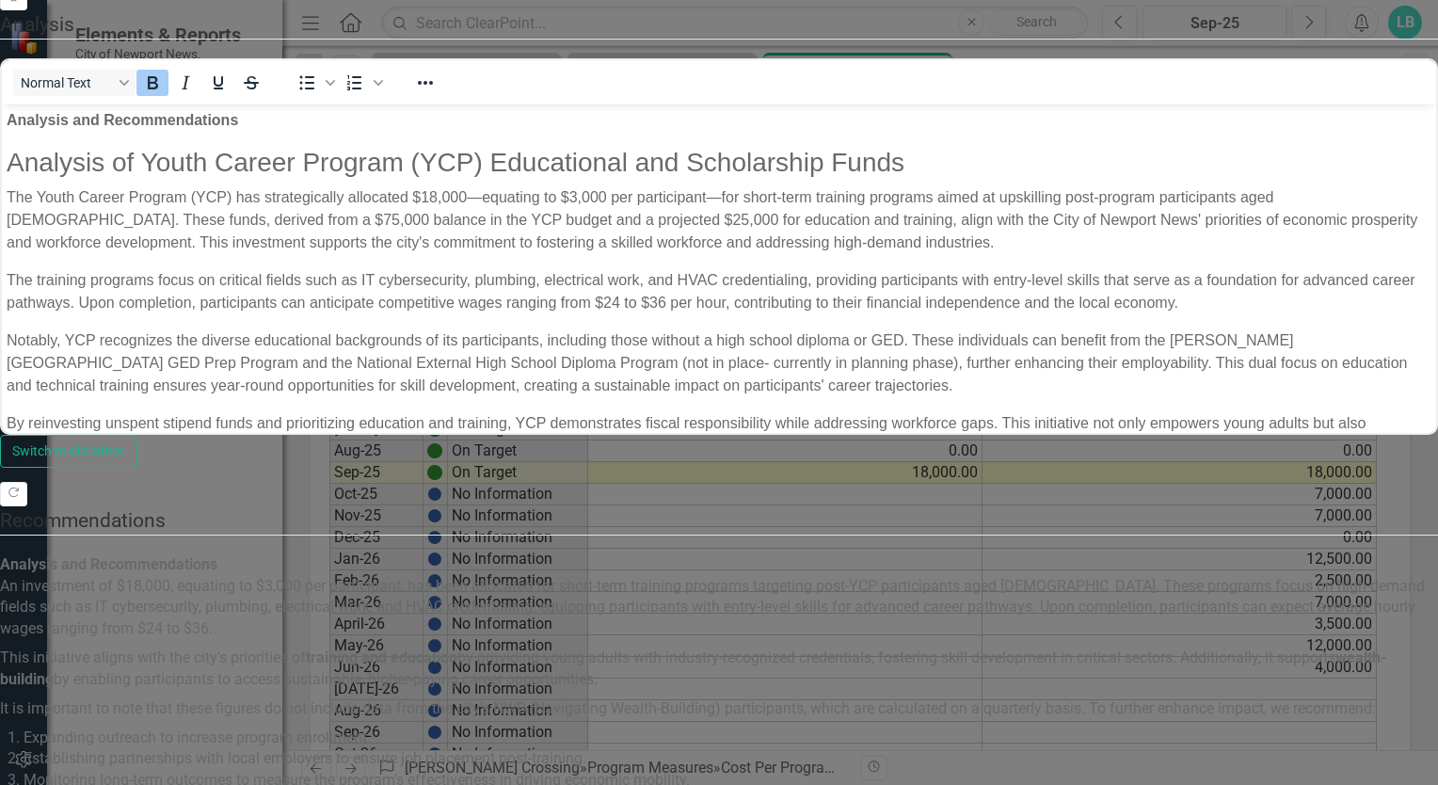
click at [1154, 468] on div "Switch to old editor" at bounding box center [719, 451] width 1438 height 33
